Goal: Feedback & Contribution: Submit feedback/report problem

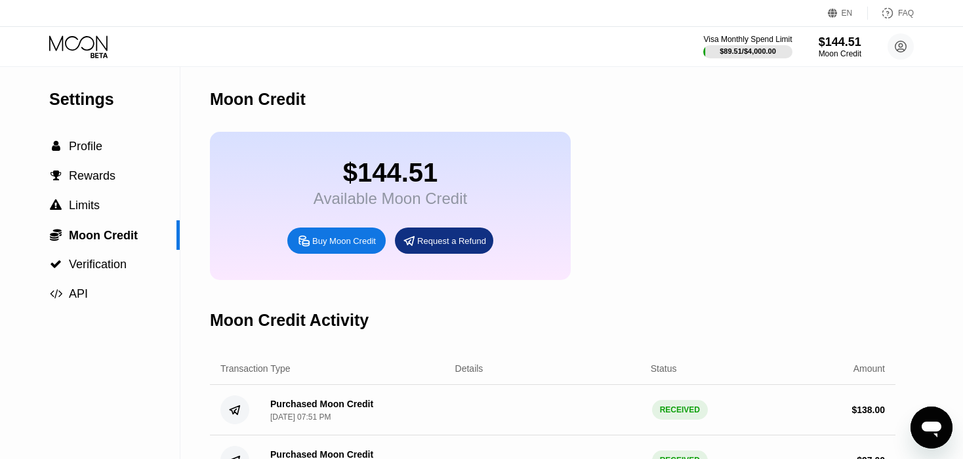
click at [72, 41] on icon at bounding box center [79, 46] width 61 height 23
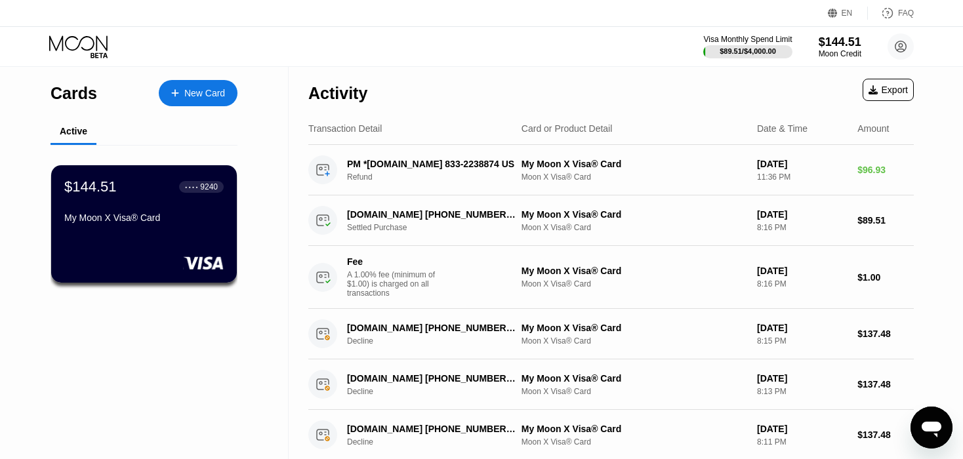
click at [180, 89] on div at bounding box center [181, 93] width 5 height 11
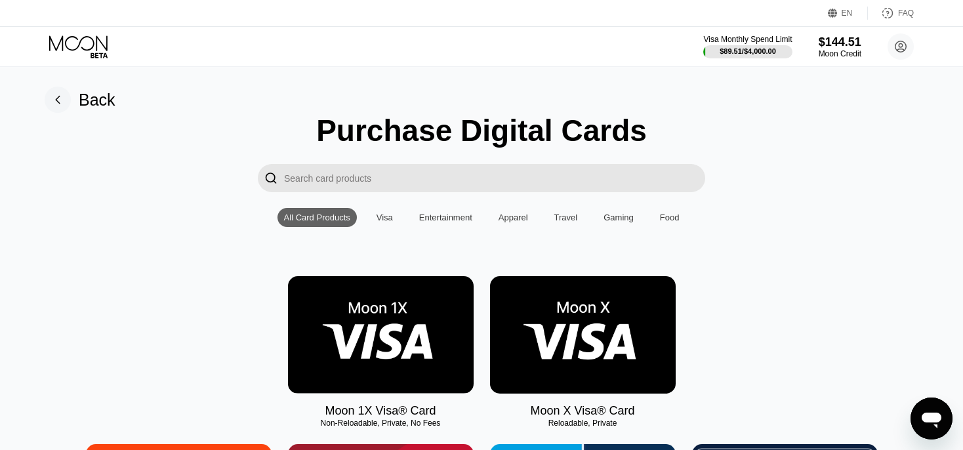
click at [598, 331] on img at bounding box center [583, 334] width 186 height 117
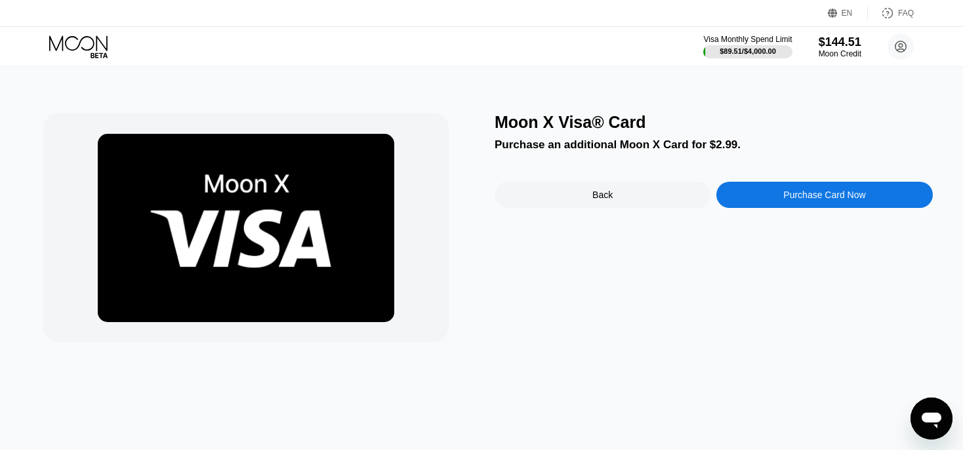
click at [849, 207] on div "Purchase Card Now" at bounding box center [824, 195] width 216 height 26
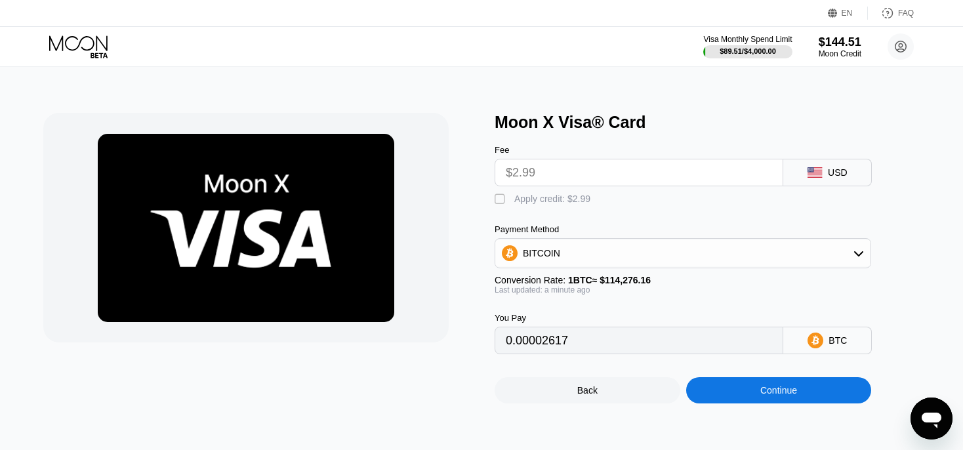
click at [80, 45] on icon at bounding box center [79, 46] width 61 height 23
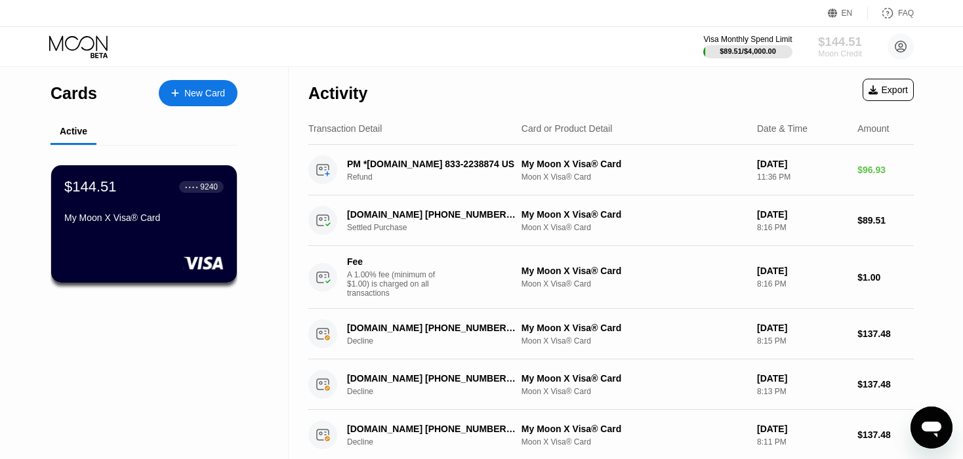
click at [859, 52] on div "Moon Credit" at bounding box center [840, 53] width 44 height 9
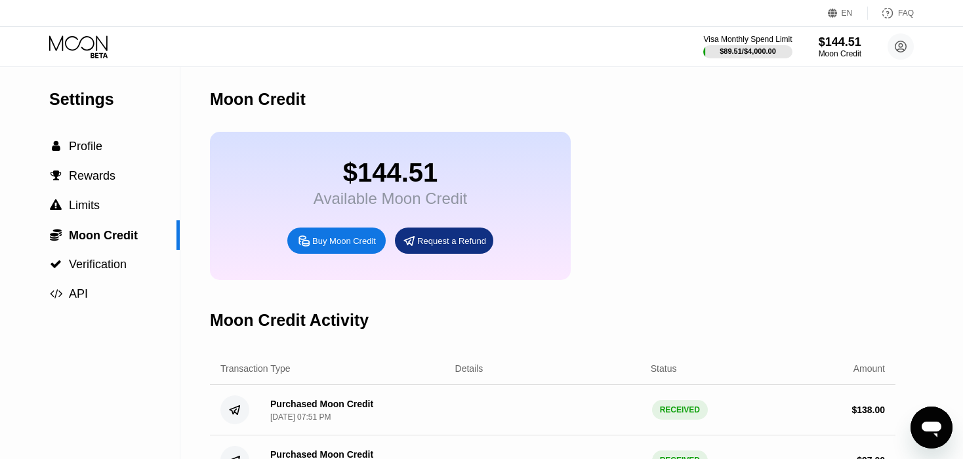
click at [442, 247] on div "Request a Refund" at bounding box center [451, 240] width 69 height 11
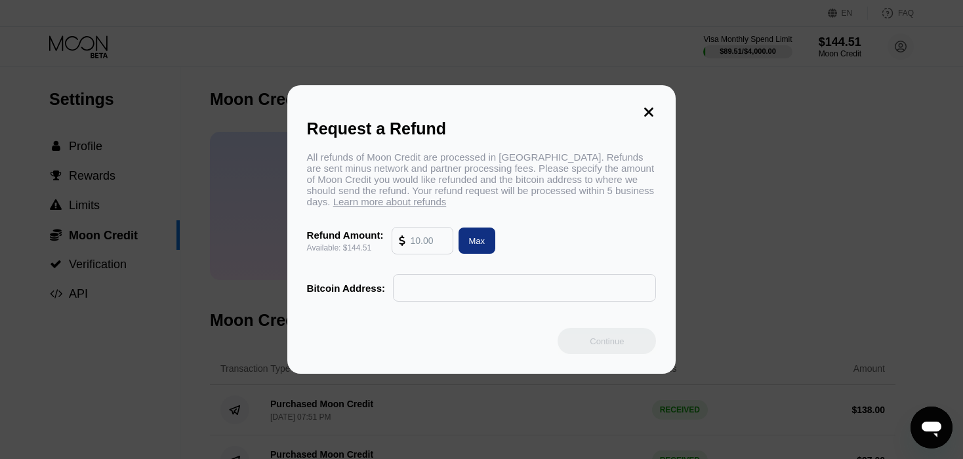
click at [412, 249] on input "text" at bounding box center [428, 241] width 35 height 26
type input "144"
click at [459, 280] on div at bounding box center [524, 288] width 263 height 28
click at [455, 291] on input "text" at bounding box center [524, 288] width 249 height 26
click at [577, 430] on div at bounding box center [486, 229] width 972 height 459
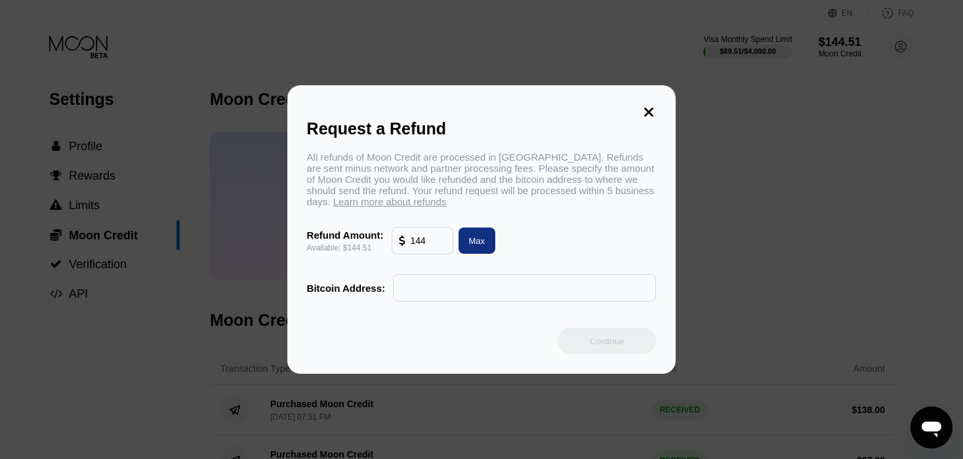
click at [476, 298] on input "text" at bounding box center [524, 288] width 249 height 26
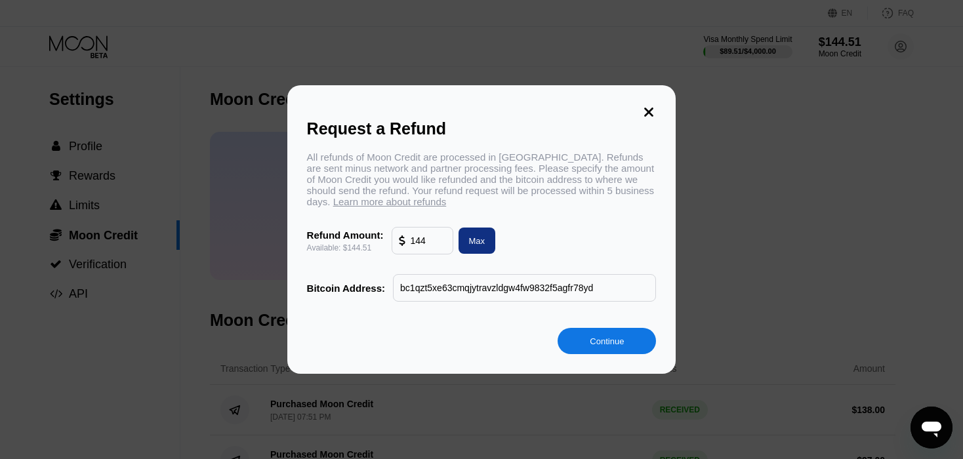
type input "bc1qzt5xe63cmqjytravzldgw4fw9832f5agfr78yd"
click at [596, 347] on div "Continue" at bounding box center [607, 341] width 34 height 11
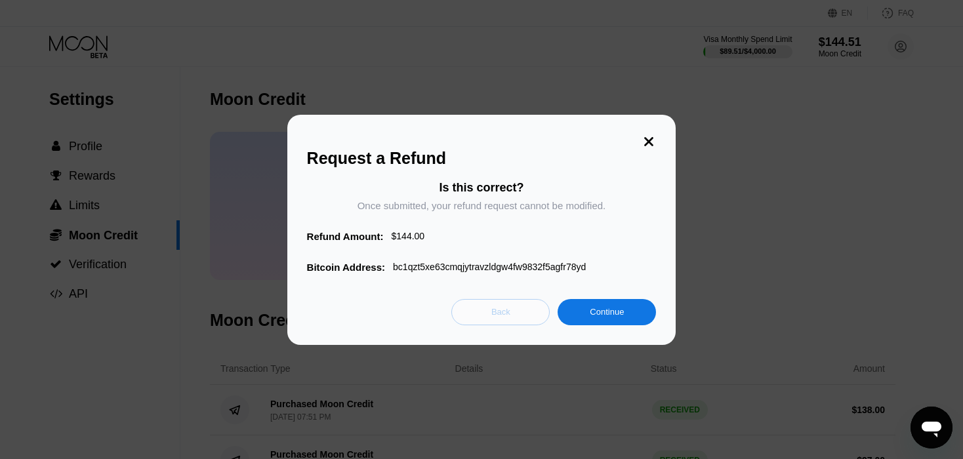
click at [493, 317] on div "Back" at bounding box center [500, 311] width 19 height 11
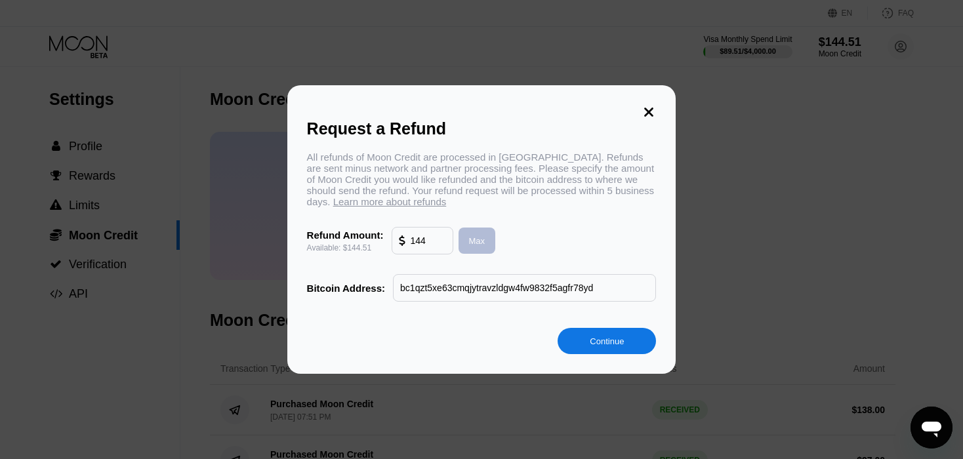
click at [470, 247] on div "Max" at bounding box center [477, 240] width 16 height 11
type input "144.51"
click at [621, 346] on div "Continue" at bounding box center [607, 341] width 34 height 11
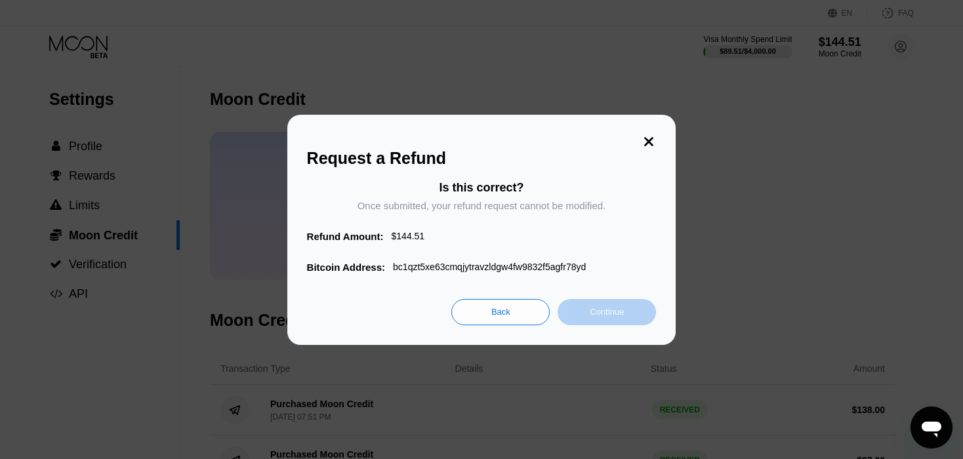
click at [615, 317] on div "Continue" at bounding box center [607, 311] width 34 height 11
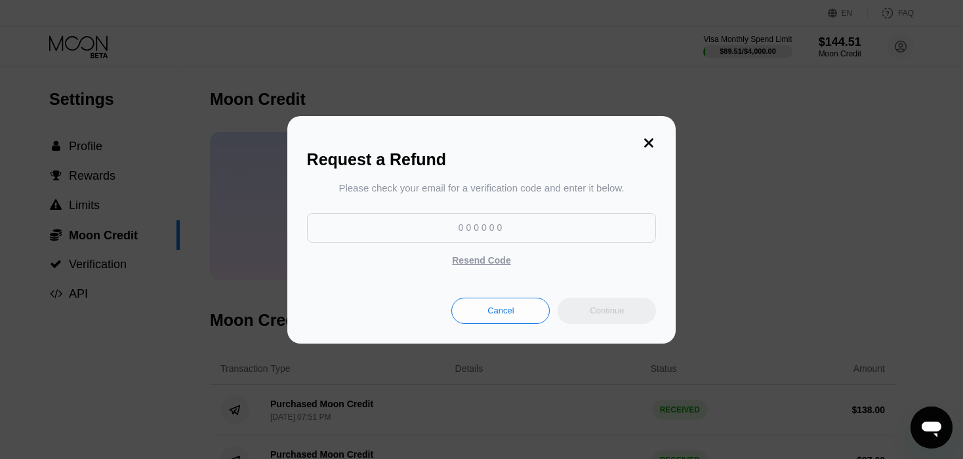
click at [440, 232] on input at bounding box center [482, 228] width 350 height 30
paste input "929568"
type input "929568"
click at [613, 306] on div "Continue" at bounding box center [607, 311] width 98 height 26
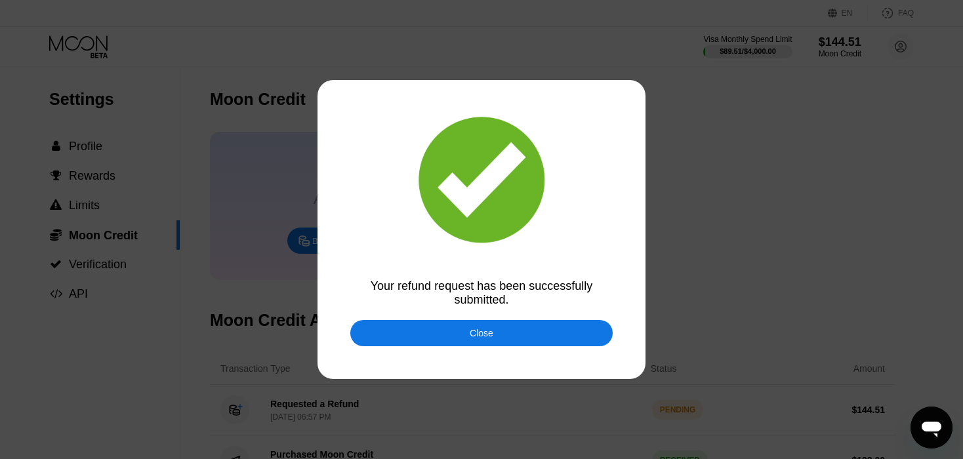
click at [934, 438] on icon "Open messaging window" at bounding box center [932, 428] width 24 height 24
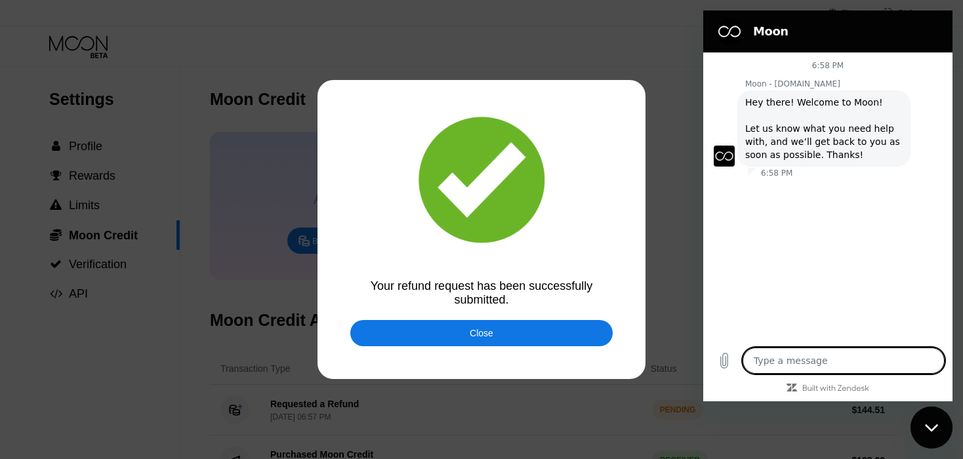
type textarea "x"
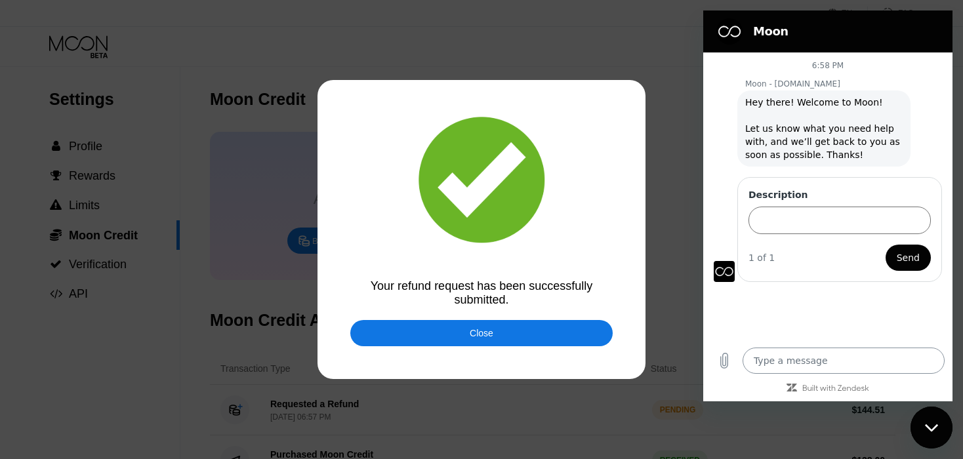
click at [748, 359] on textarea at bounding box center [844, 361] width 202 height 26
type textarea "H"
type textarea "x"
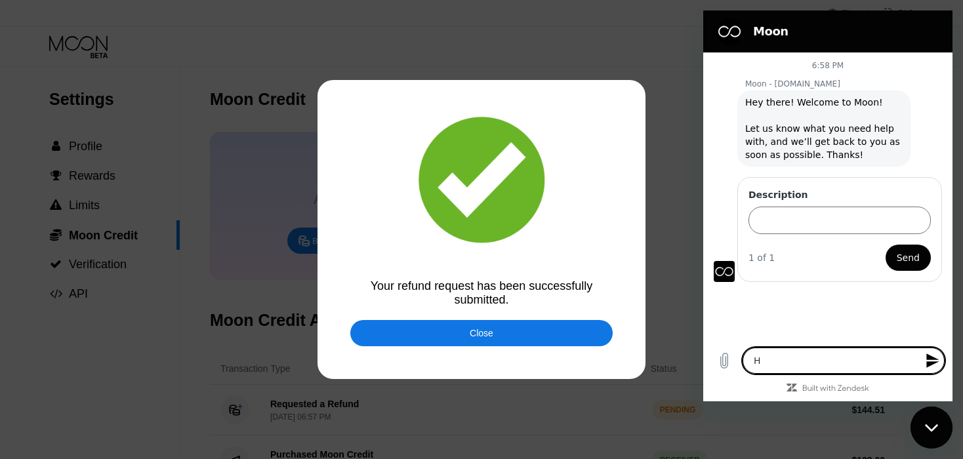
type textarea "He"
type textarea "x"
type textarea "Hel"
type textarea "x"
type textarea "Hell"
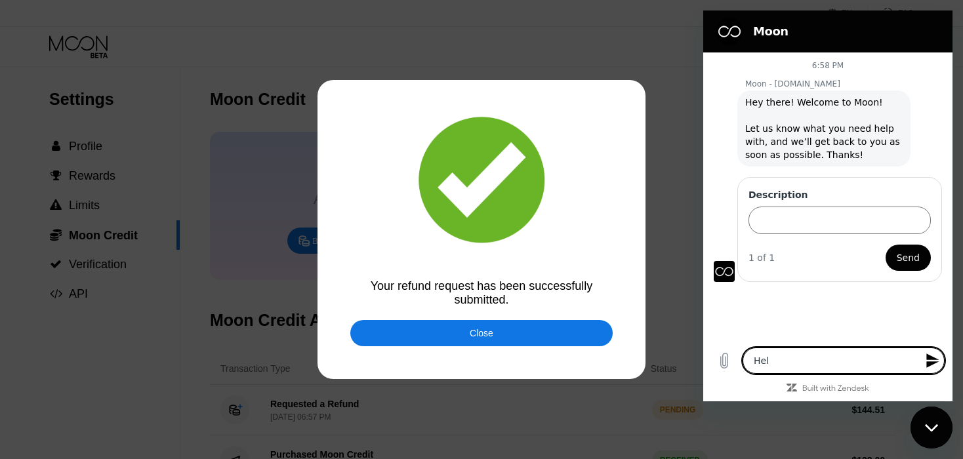
type textarea "x"
type textarea "Hello"
type textarea "x"
type textarea "Hello,"
type textarea "x"
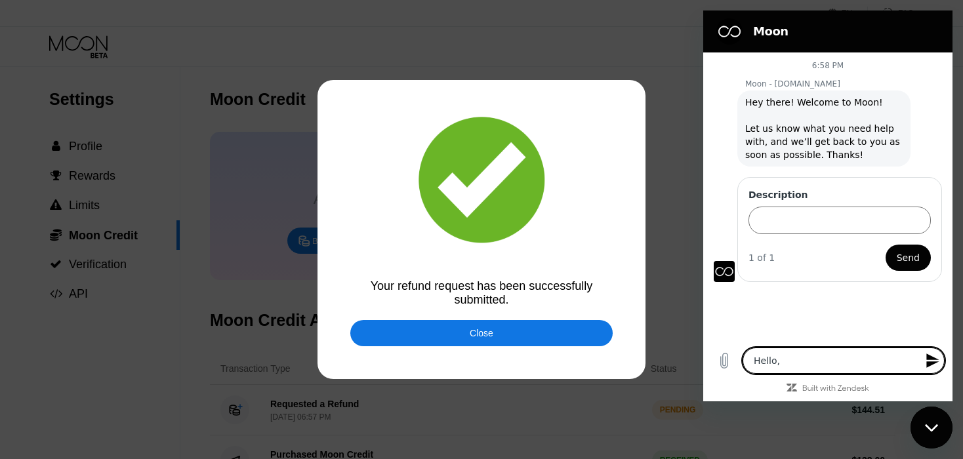
type textarea "Hello,"
type textarea "x"
type textarea "Hello, I"
type textarea "x"
type textarea "Hello, I"
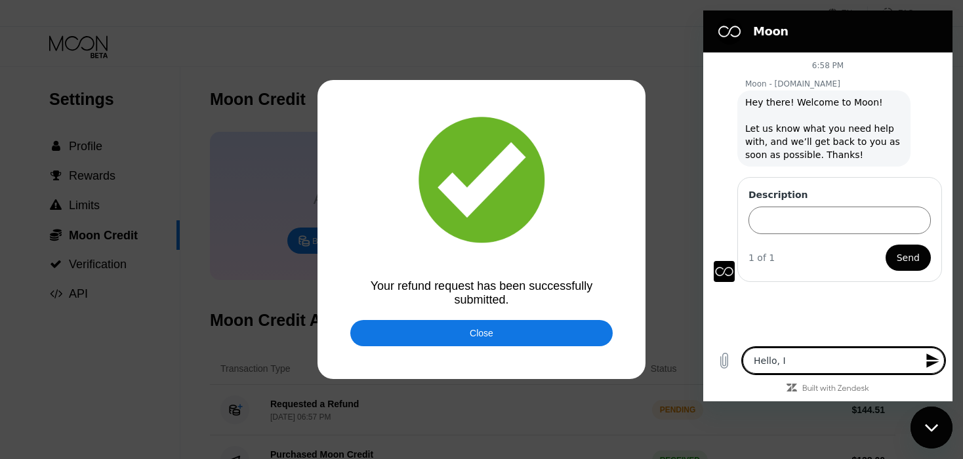
type textarea "x"
type textarea "Hello, I j"
type textarea "x"
type textarea "Hello, I ju"
type textarea "x"
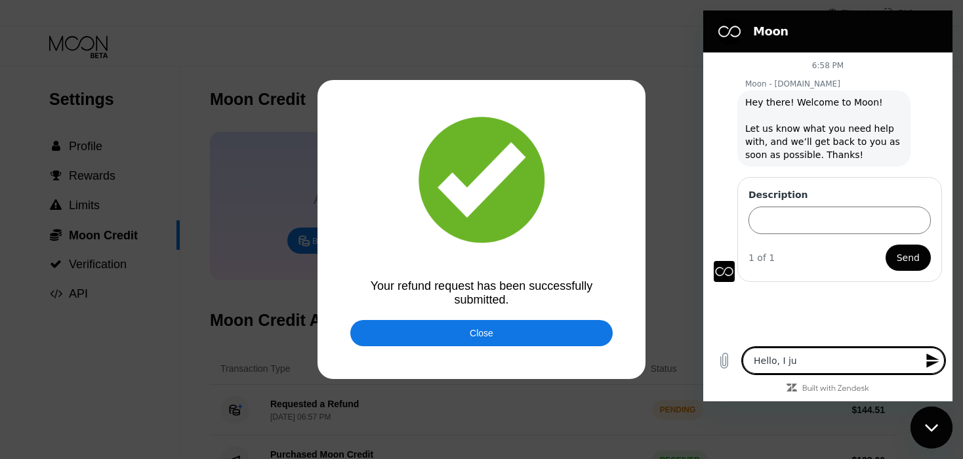
type textarea "Hello, I jus"
type textarea "x"
type textarea "Hello, I just"
type textarea "x"
type textarea "Hello, I just"
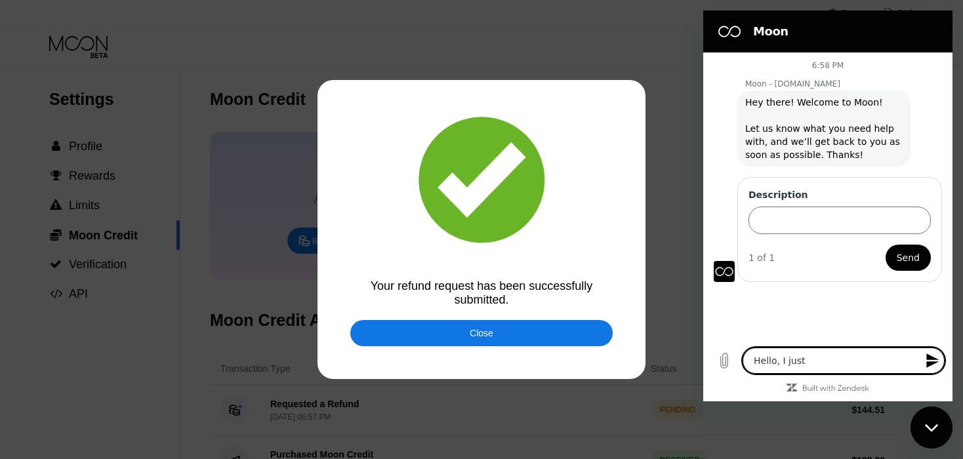
type textarea "x"
type textarea "Hello, I just r"
type textarea "x"
type textarea "Hello, I just re"
type textarea "x"
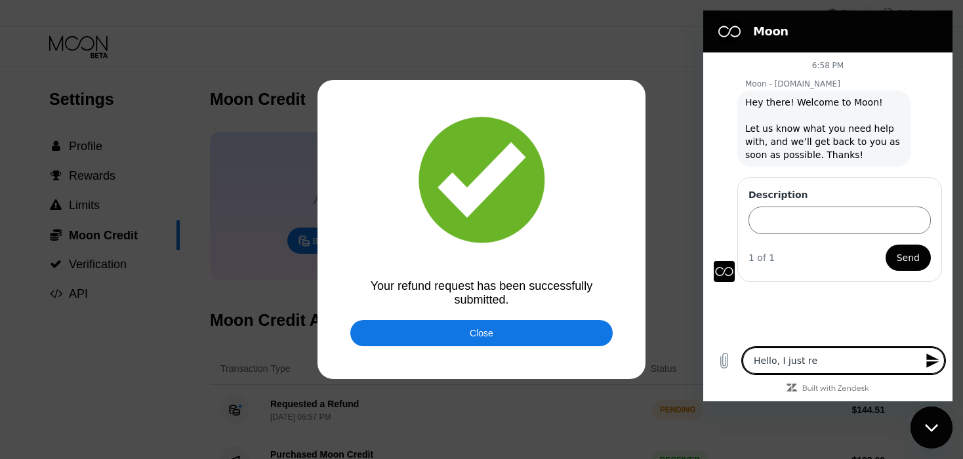
type textarea "Hello, I just req"
type textarea "x"
type textarea "Hello, I just requ"
type textarea "x"
type textarea "Hello, I just reque"
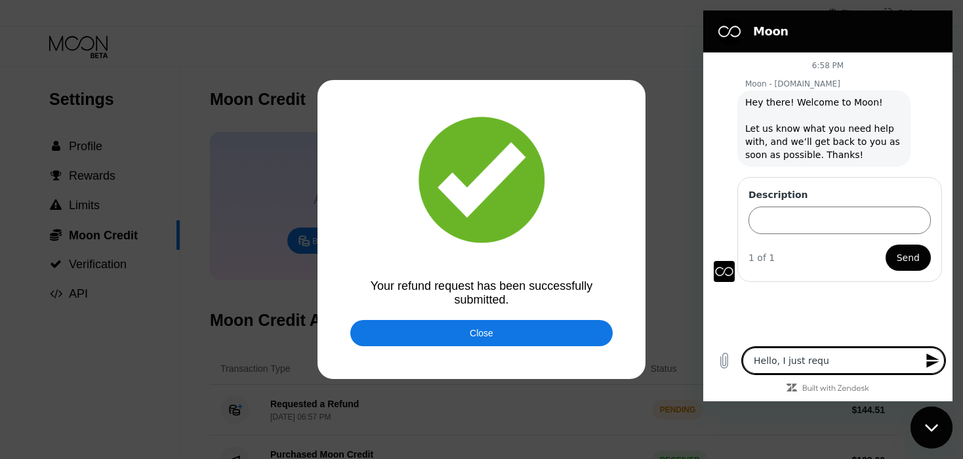
type textarea "x"
type textarea "Hello, I just reques"
type textarea "x"
type textarea "Hello, I just request"
type textarea "x"
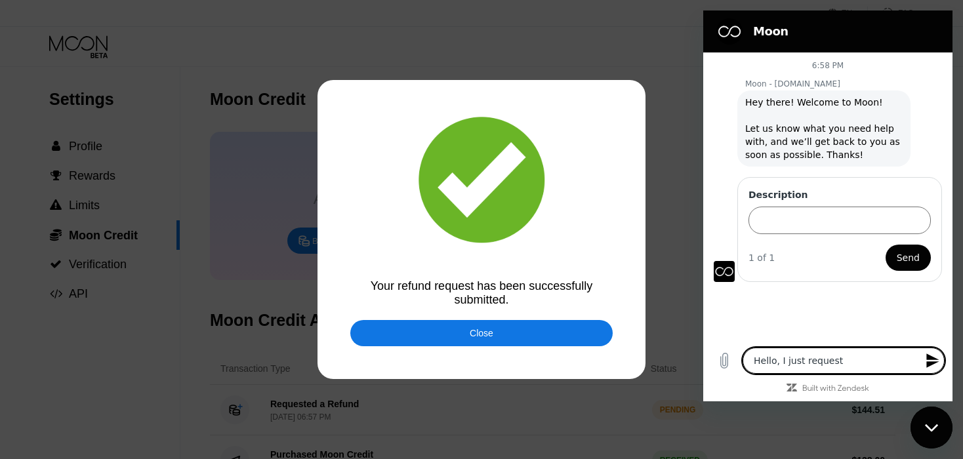
type textarea "Hello, I just requeste"
type textarea "x"
type textarea "Hello, I just requested"
type textarea "x"
type textarea "Hello, I just requested"
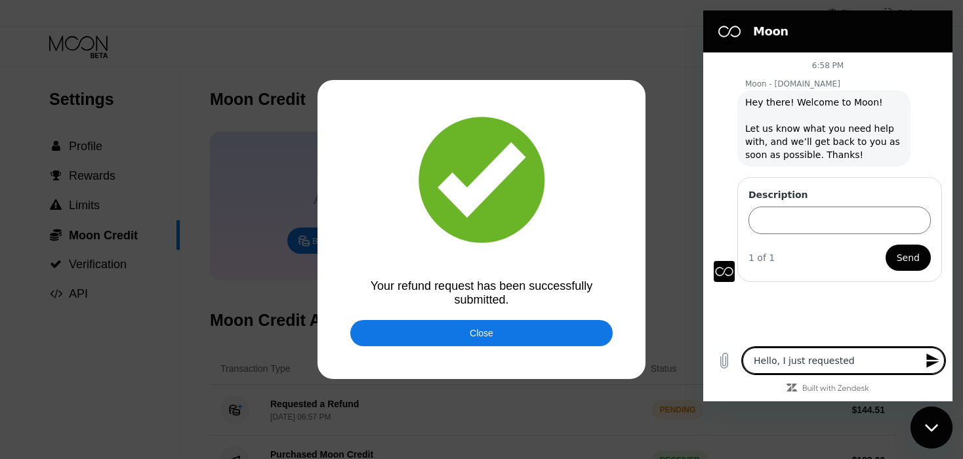
type textarea "x"
type textarea "Hello, I just requested f"
type textarea "x"
type textarea "Hello, I just requested fo"
type textarea "x"
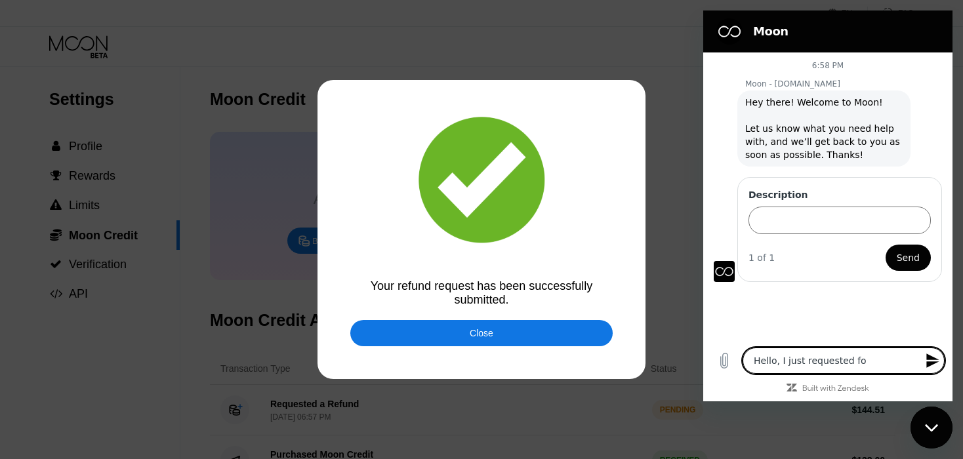
type textarea "Hello, I just requested for"
type textarea "x"
type textarea "Hello, I just requested for"
type textarea "x"
type textarea "Hello, I just requested for m"
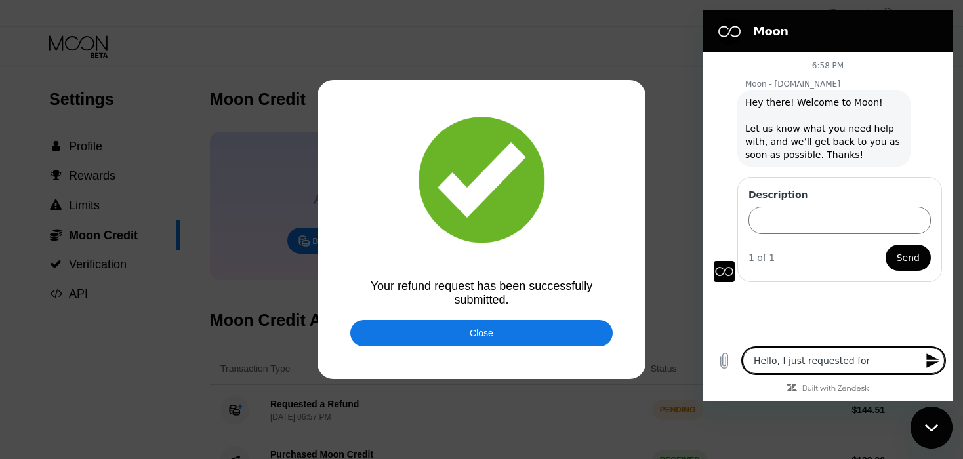
type textarea "x"
type textarea "Hello, I just requested for my"
type textarea "x"
type textarea "Hello, I just requested for my"
type textarea "x"
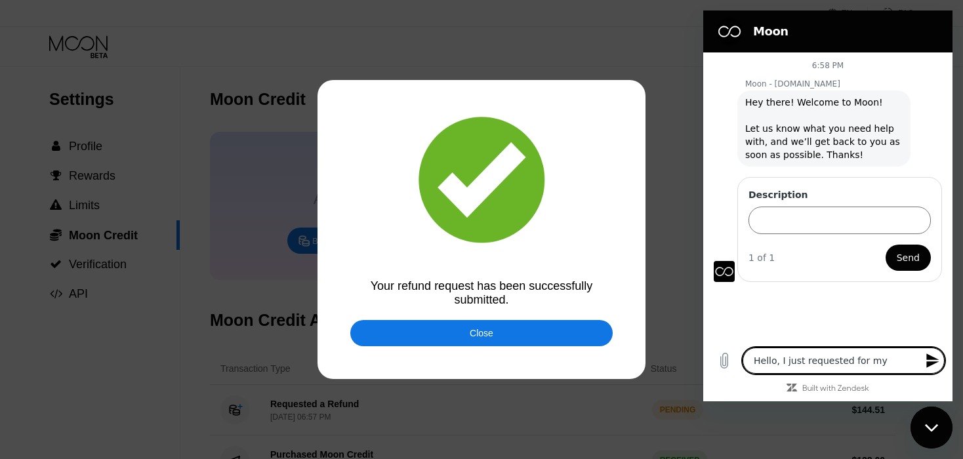
type textarea "Hello, I just requested for my r"
type textarea "x"
type textarea "Hello, I just requested for my re"
type textarea "x"
type textarea "Hello, I just requested for my ref"
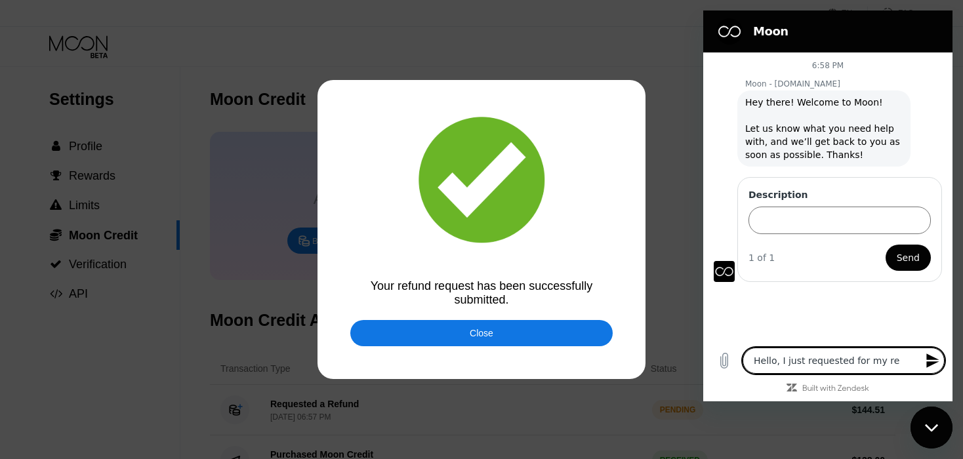
type textarea "x"
type textarea "Hello, I just requested for my refu"
type textarea "x"
type textarea "Hello, I just requested for my refun"
type textarea "x"
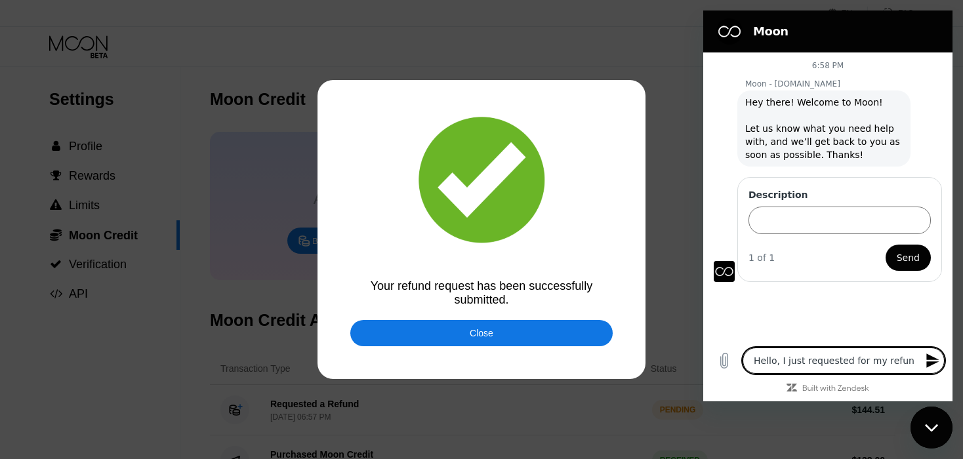
type textarea "Hello, I just requested for my refund"
type textarea "x"
type textarea "Hello, I just requested for my refund"
type textarea "x"
type textarea "Hello, I just requested for my refund p"
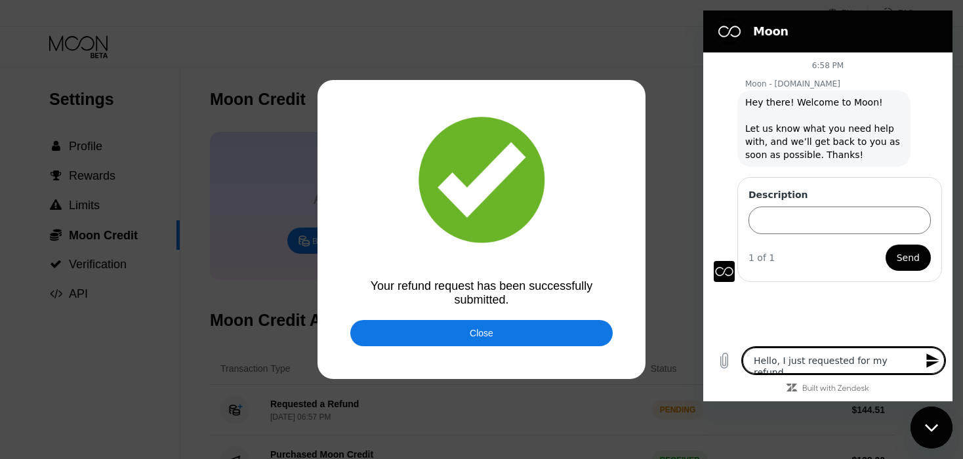
type textarea "x"
type textarea "Hello, I just requested for my refund pl"
type textarea "x"
type textarea "Hello, I just requested for my refund ple"
type textarea "x"
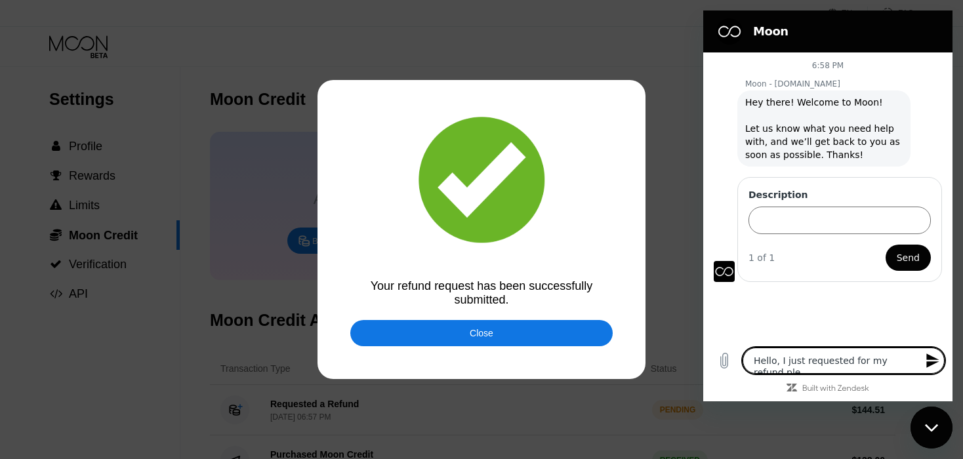
type textarea "Hello, I just requested for my refund plea"
type textarea "x"
type textarea "Hello, I just requested for my refund pleas"
type textarea "x"
type textarea "Hello, I just requested for my refund please"
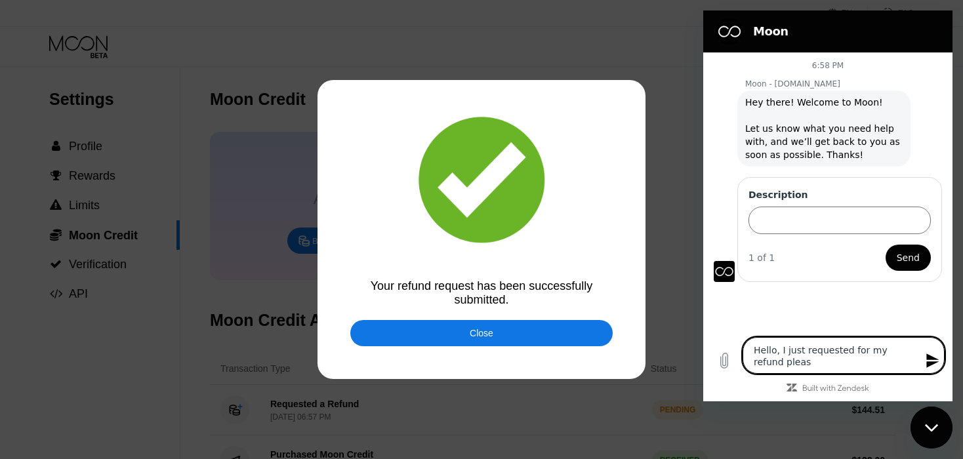
type textarea "x"
type textarea "Hello, I just requested for my refund please"
type textarea "x"
type textarea "Hello, I just requested for my refund please h"
type textarea "x"
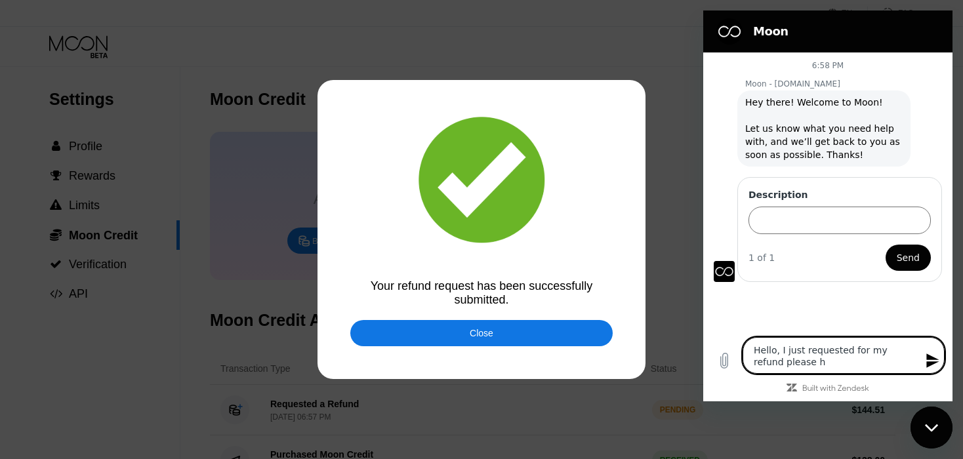
type textarea "Hello, I just requested for my refund please he"
type textarea "x"
type textarea "Hello, I just requested for my refund please hel"
type textarea "x"
type textarea "Hello, I just requested for my refund please help"
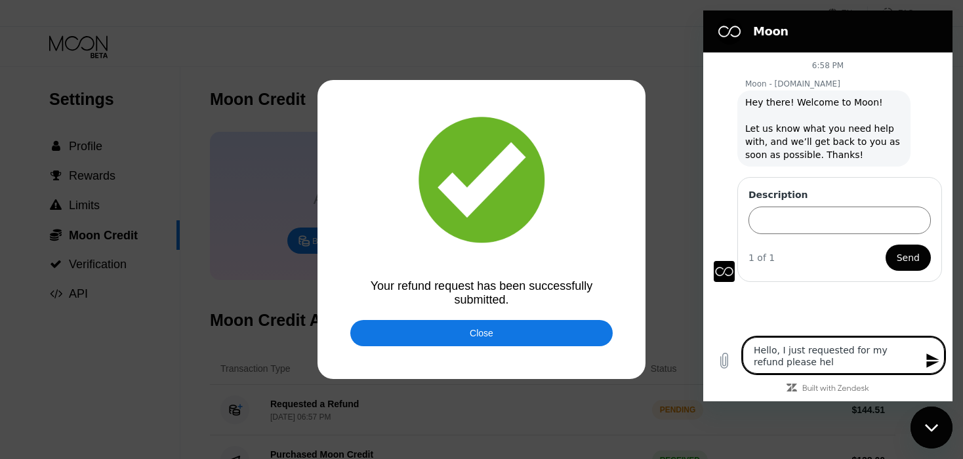
type textarea "x"
type textarea "Hello, I just requested for my refund please help"
type textarea "x"
type textarea "Hello, I just requested for my refund please help m"
type textarea "x"
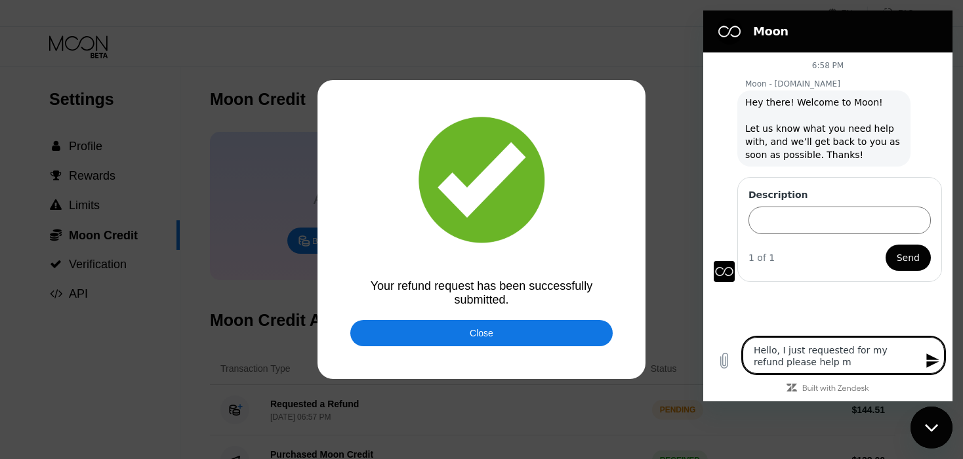
type textarea "Hello, I just requested for my refund please help me"
type textarea "x"
type textarea "Hello, I just requested for my refund please help me"
type textarea "x"
type textarea "Hello, I just requested for my refund please help me p"
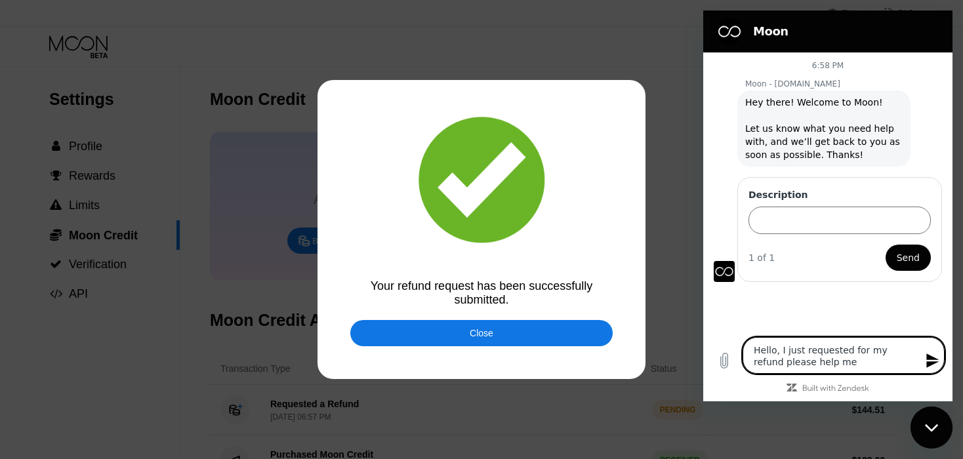
type textarea "x"
type textarea "Hello, I just requested for my refund please help me pr"
type textarea "x"
type textarea "Hello, I just requested for my refund please help me pro"
type textarea "x"
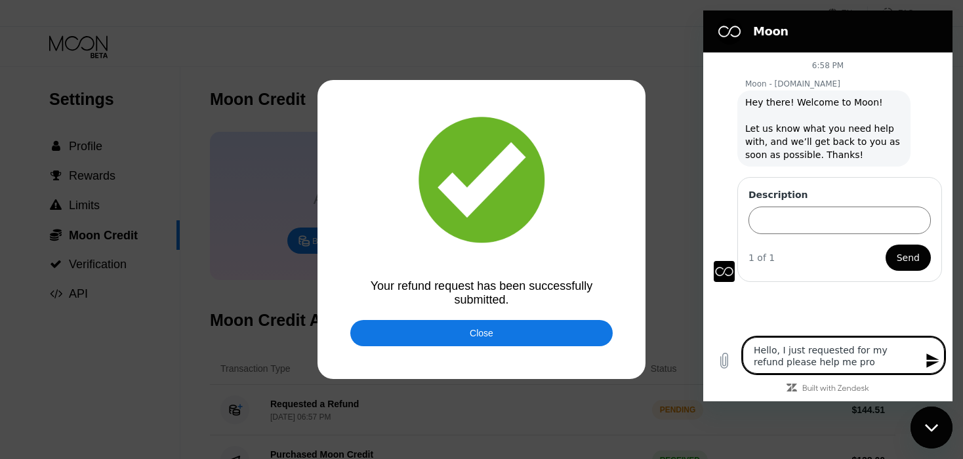
type textarea "Hello, I just requested for my refund please help me proc"
type textarea "x"
type textarea "Hello, I just requested for my refund please help me proce"
type textarea "x"
type textarea "Hello, I just requested for my refund please help me proces"
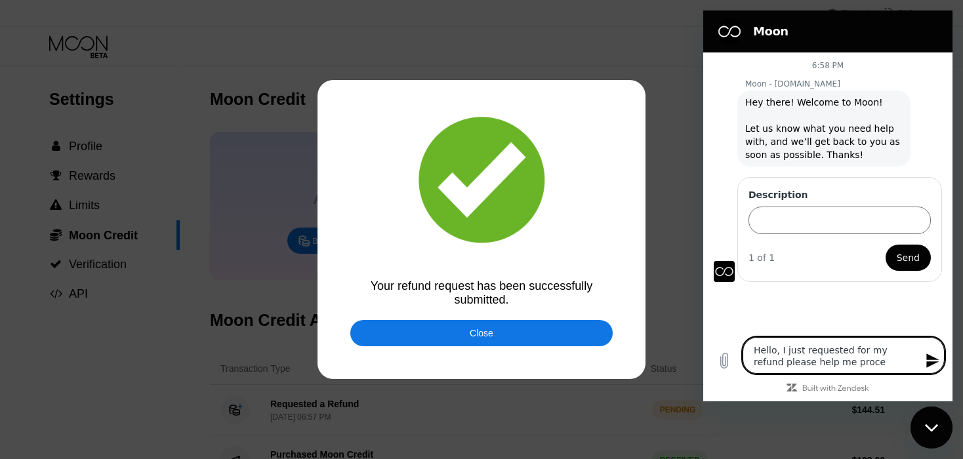
type textarea "x"
type textarea "Hello, I just requested for my refund please help me process"
type textarea "x"
type textarea "Hello, I just requested for my refund please help me process"
type textarea "x"
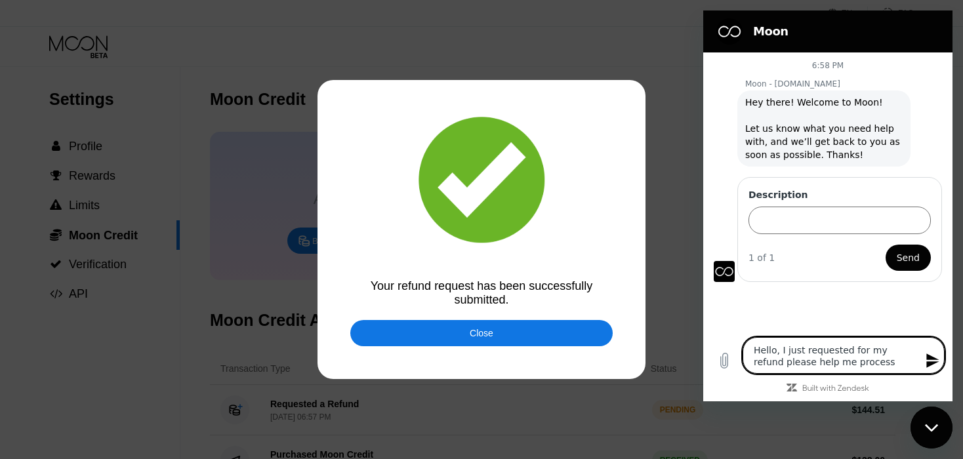
type textarea "Hello, I just requested for my refund please help me process i"
type textarea "x"
type textarea "Hello, I just requested for my refund please help me process it"
type textarea "x"
type textarea "Hello, I just requested for my refund please help me process it"
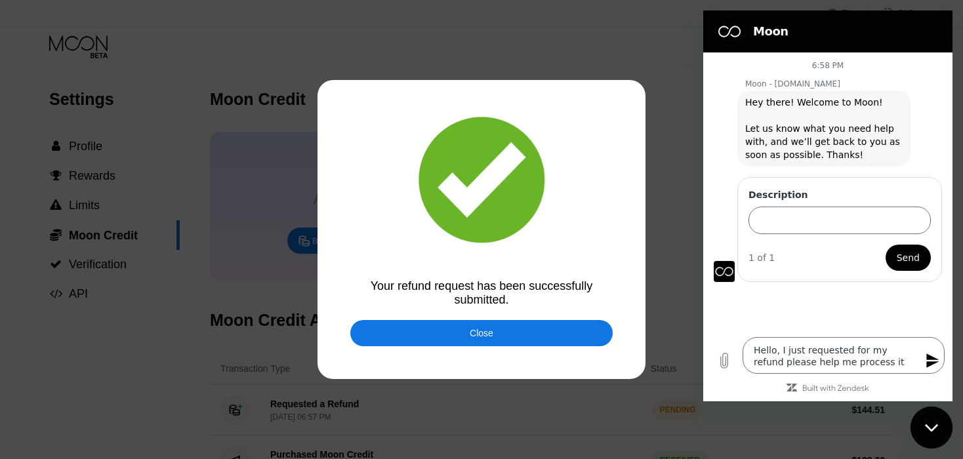
click at [931, 358] on icon "Send message" at bounding box center [932, 361] width 12 height 14
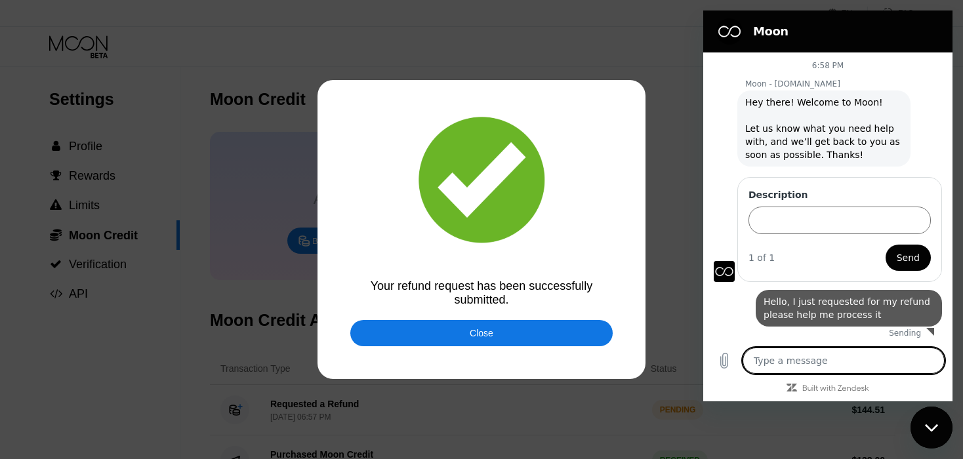
scroll to position [1, 0]
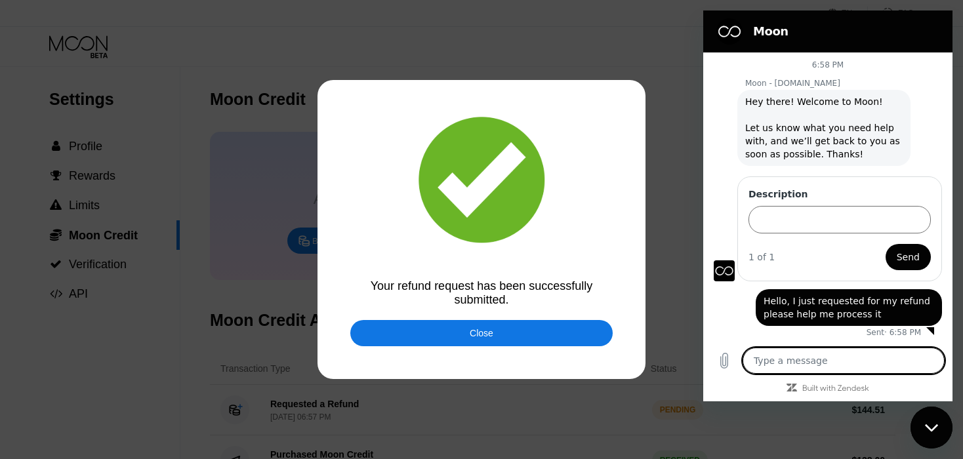
click at [520, 333] on div "Close" at bounding box center [481, 333] width 262 height 26
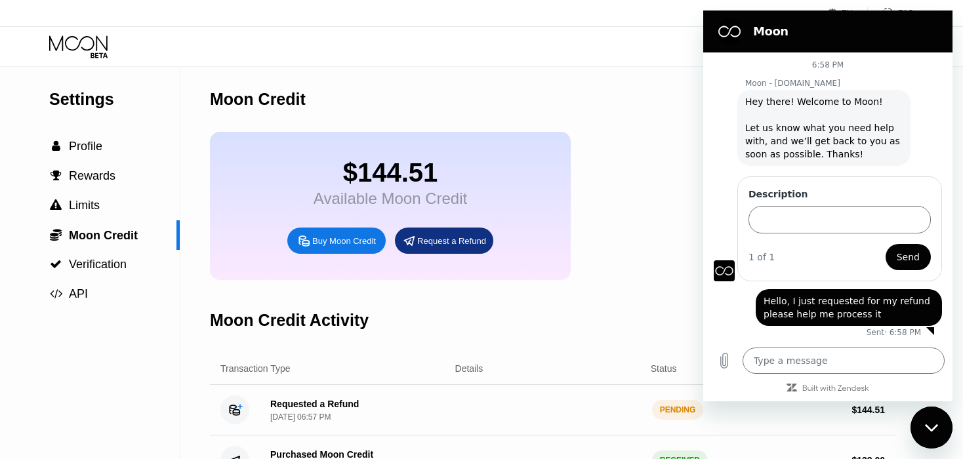
click at [653, 77] on div "Moon Credit" at bounding box center [552, 99] width 685 height 65
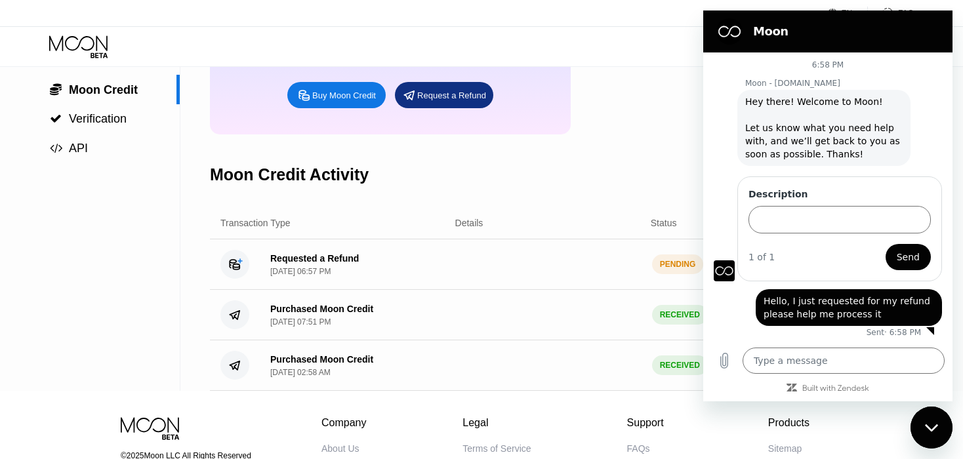
scroll to position [148, 0]
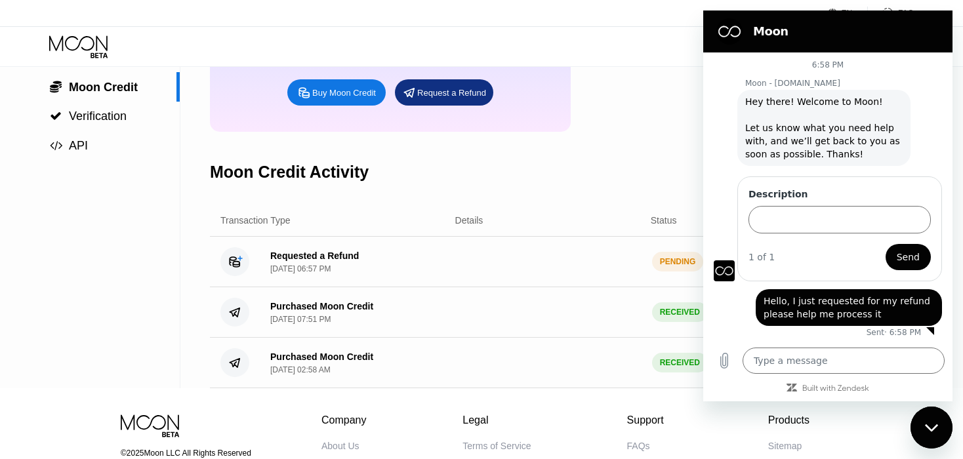
click at [880, 34] on h2 "Moon" at bounding box center [846, 32] width 186 height 16
click at [933, 432] on div "Close messaging window" at bounding box center [931, 427] width 39 height 39
type textarea "x"
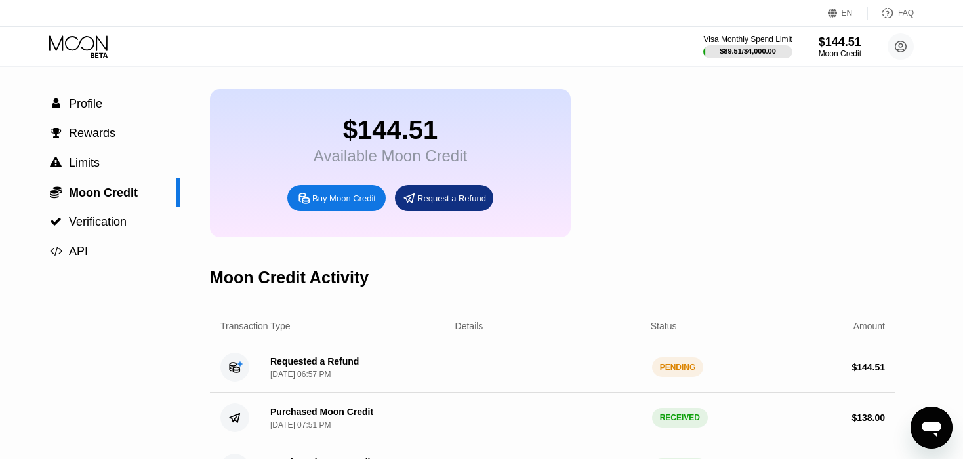
scroll to position [58, 0]
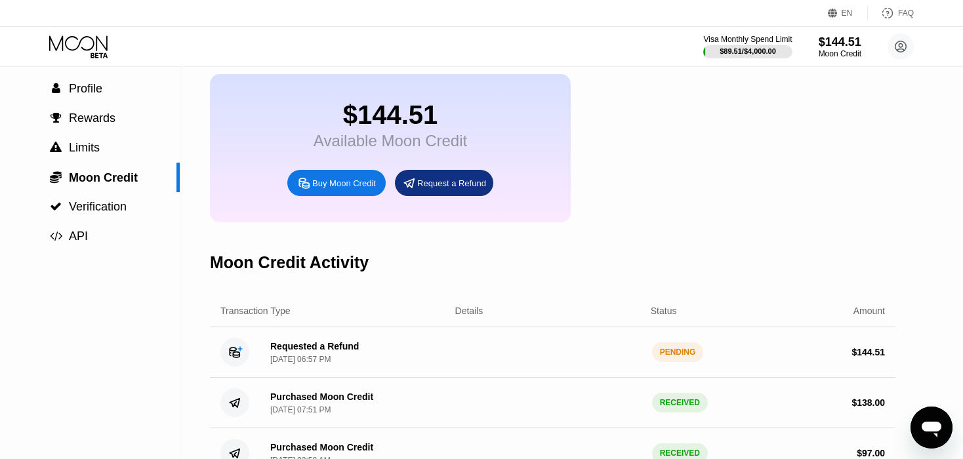
click at [83, 45] on icon at bounding box center [79, 46] width 61 height 23
